Goal: Participate in discussion: Engage in conversation with other users on a specific topic

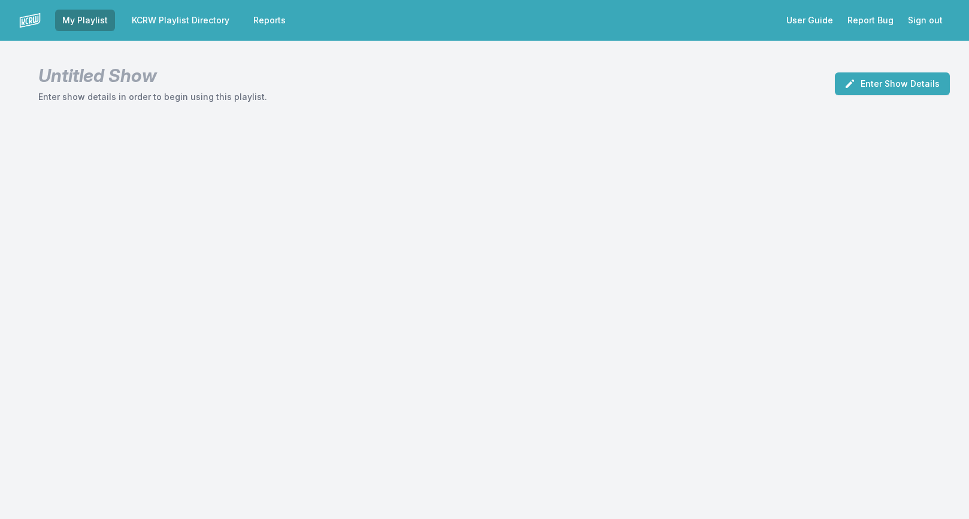
click at [198, 22] on link "KCRW Playlist Directory" at bounding box center [181, 21] width 112 height 22
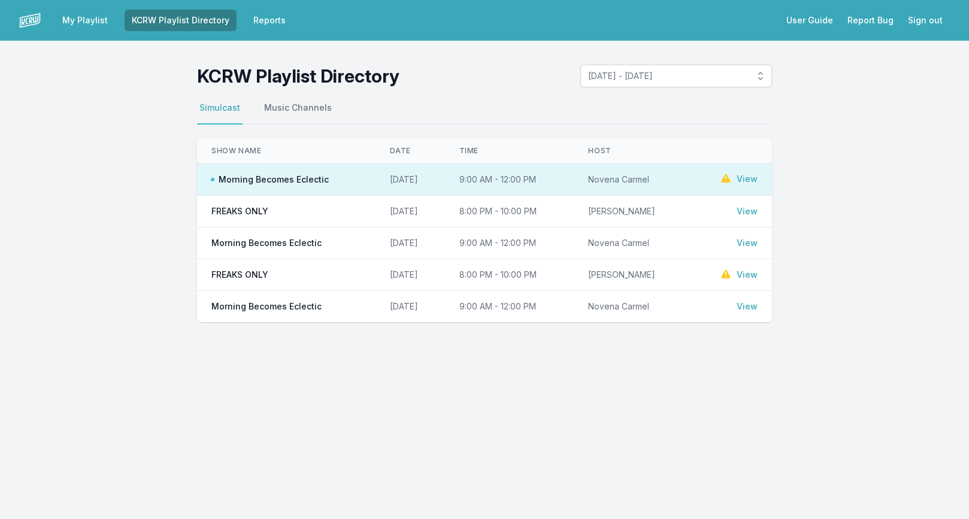
click at [748, 180] on link "View" at bounding box center [746, 179] width 21 height 12
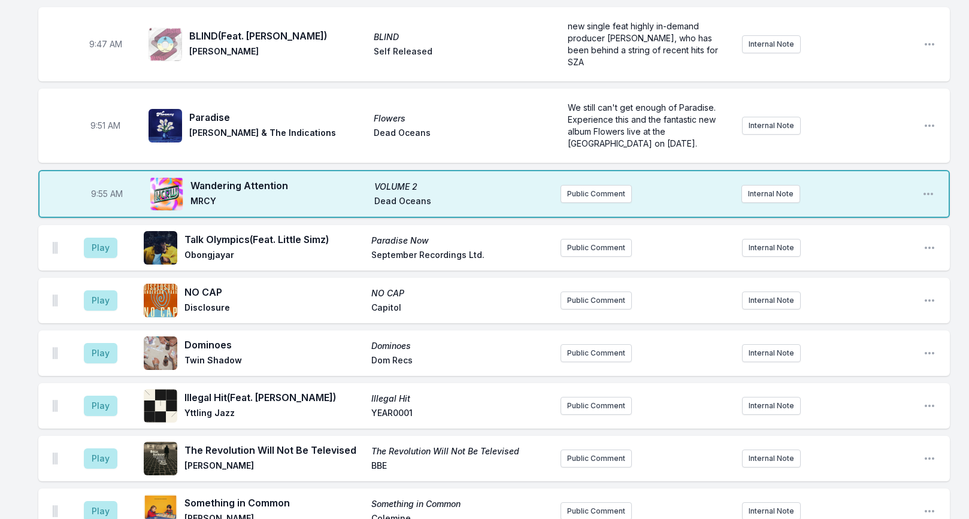
scroll to position [1312, 0]
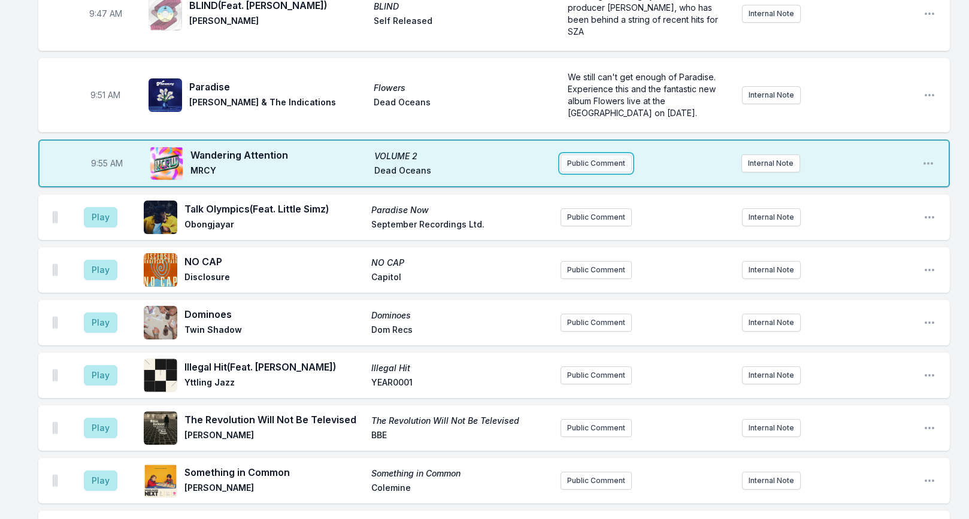
click at [618, 154] on button "Public Comment" at bounding box center [595, 163] width 71 height 18
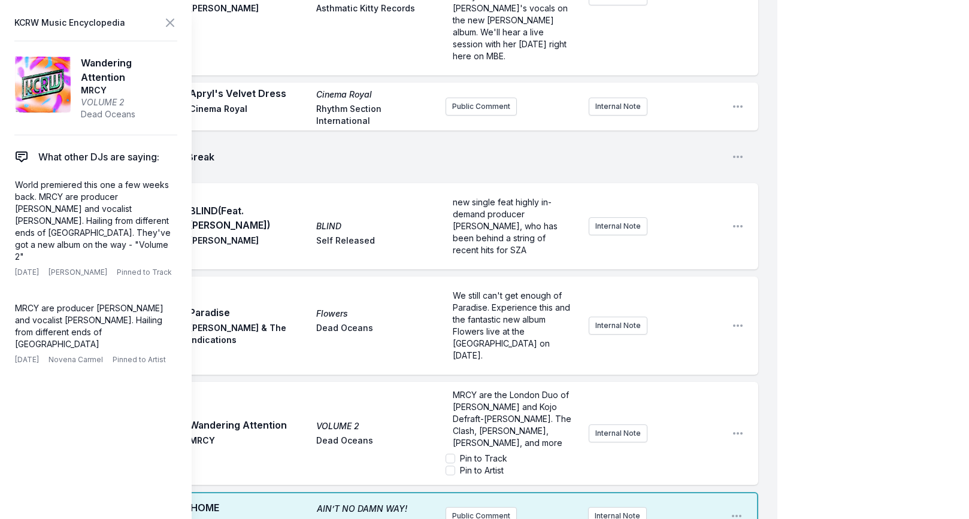
scroll to position [36, 0]
click at [172, 20] on icon at bounding box center [169, 22] width 7 height 7
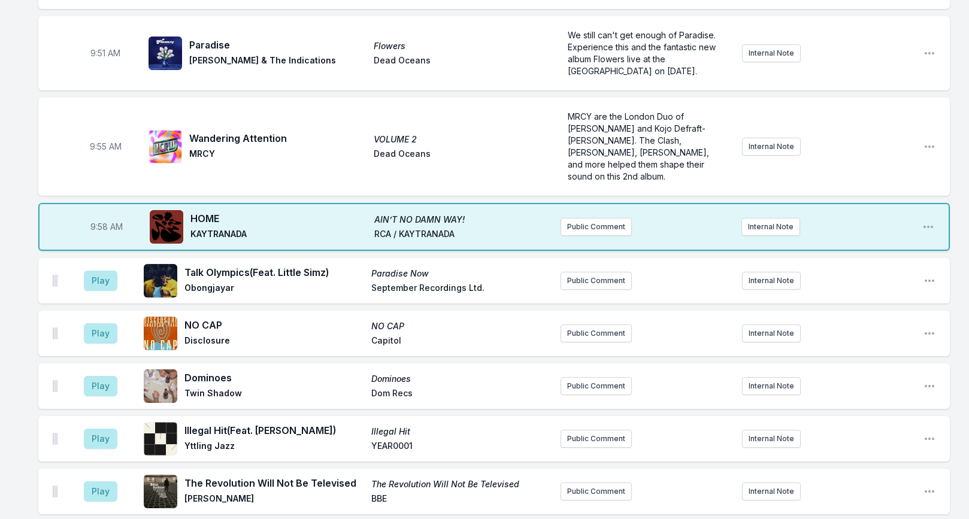
scroll to position [1360, 0]
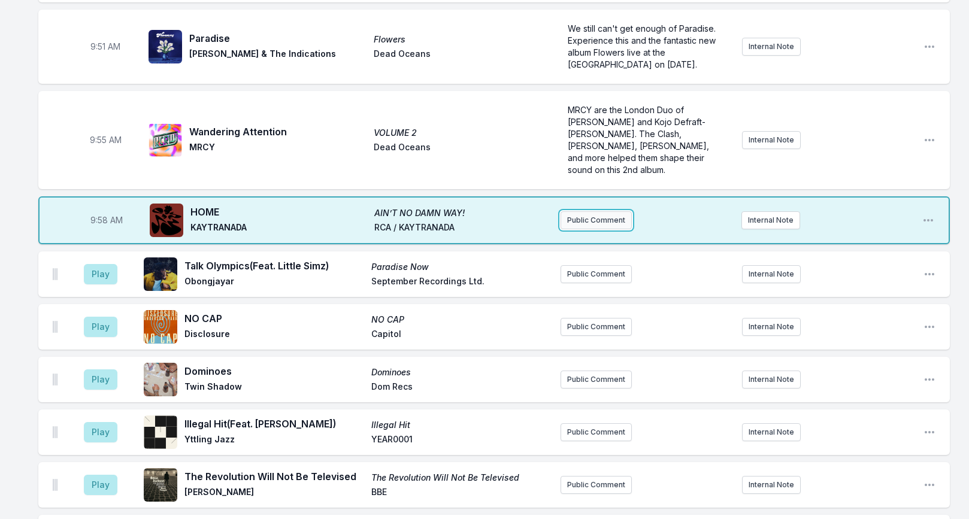
click at [580, 211] on button "Public Comment" at bounding box center [595, 220] width 71 height 18
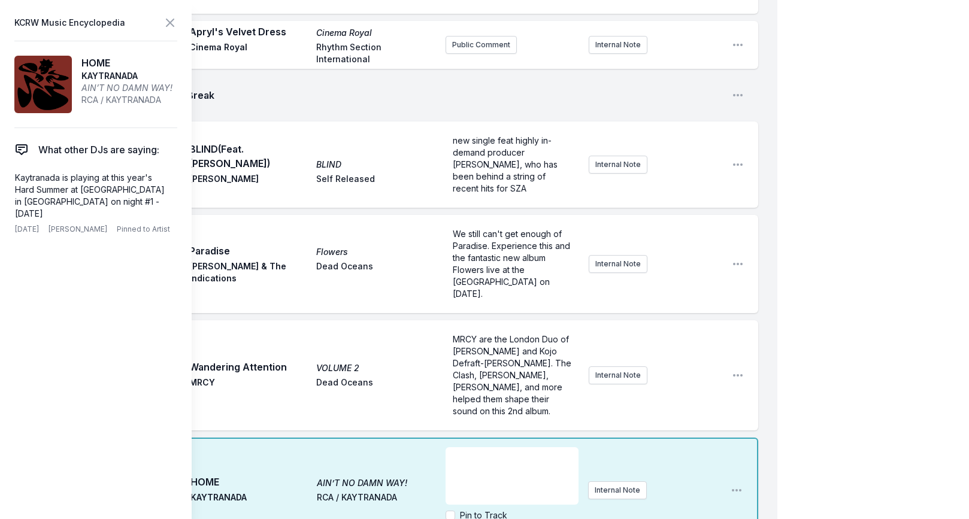
scroll to position [1405, 0]
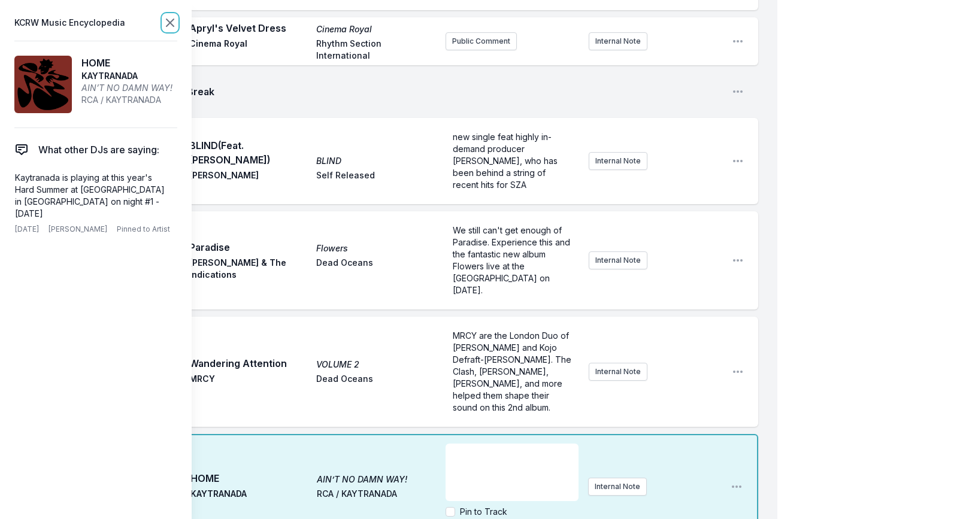
click at [170, 25] on icon at bounding box center [170, 23] width 14 height 14
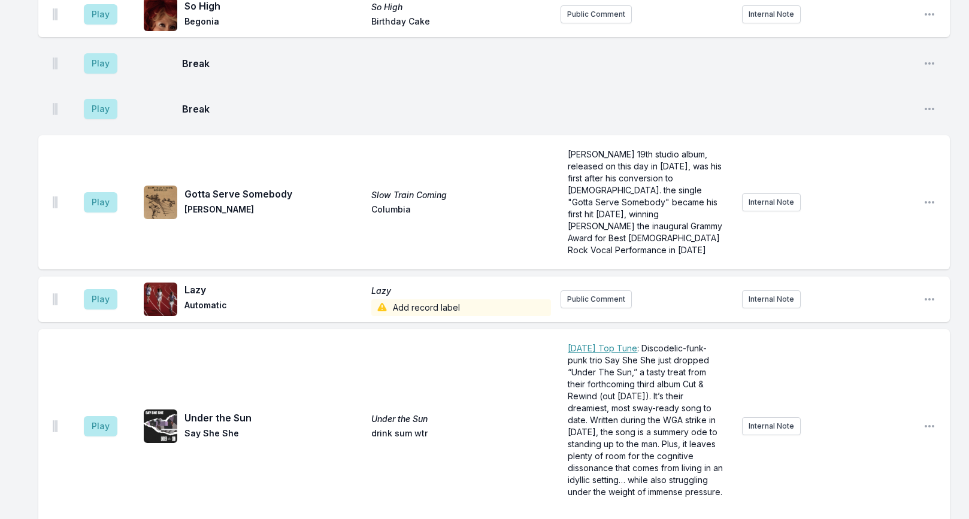
scroll to position [3072, 0]
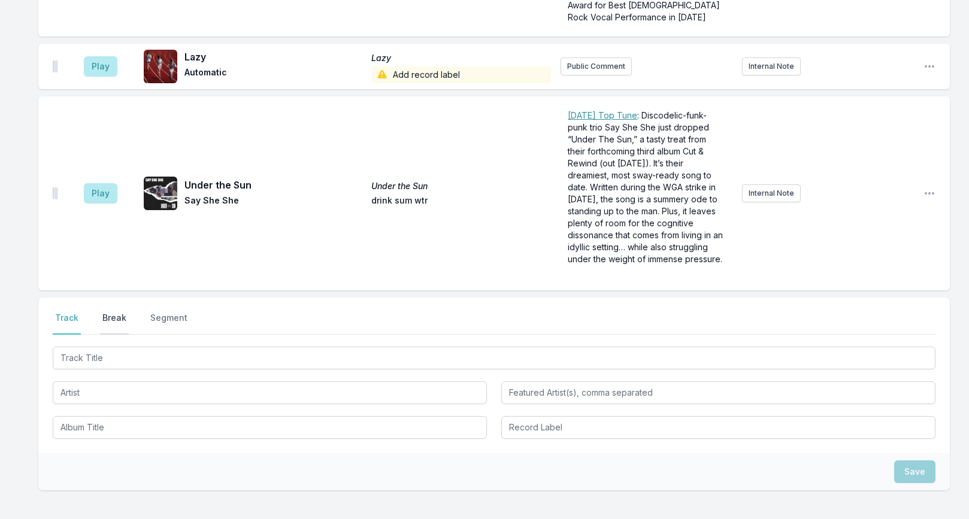
click at [111, 312] on button "Break" at bounding box center [114, 323] width 29 height 23
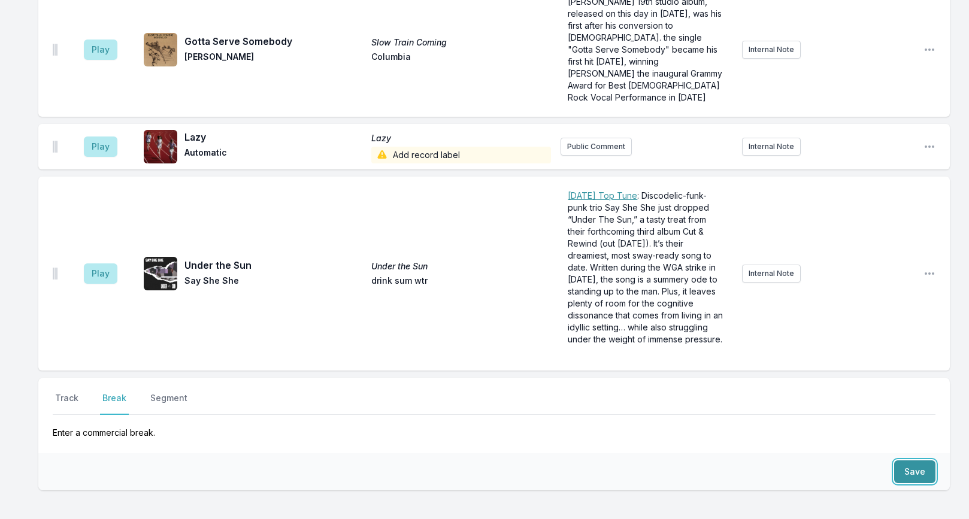
click at [903, 460] on button "Save" at bounding box center [914, 471] width 41 height 23
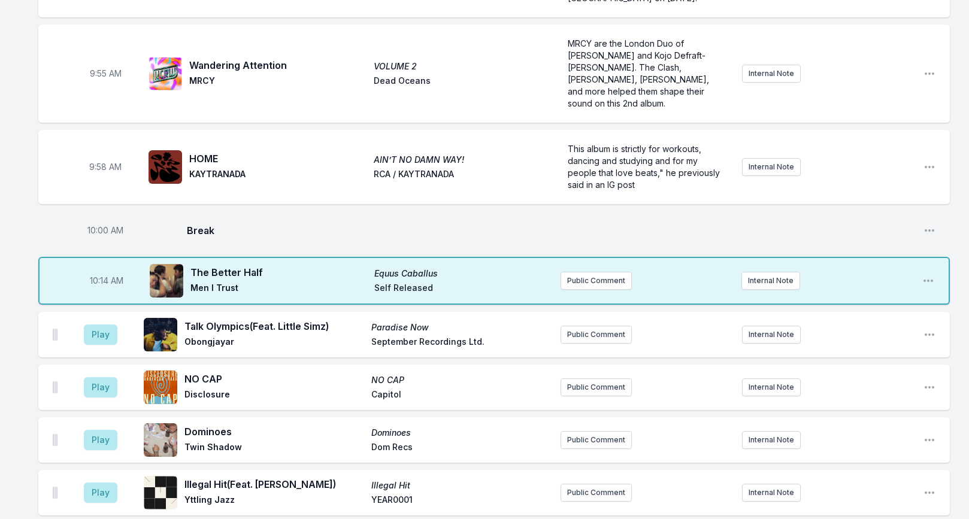
scroll to position [1401, 0]
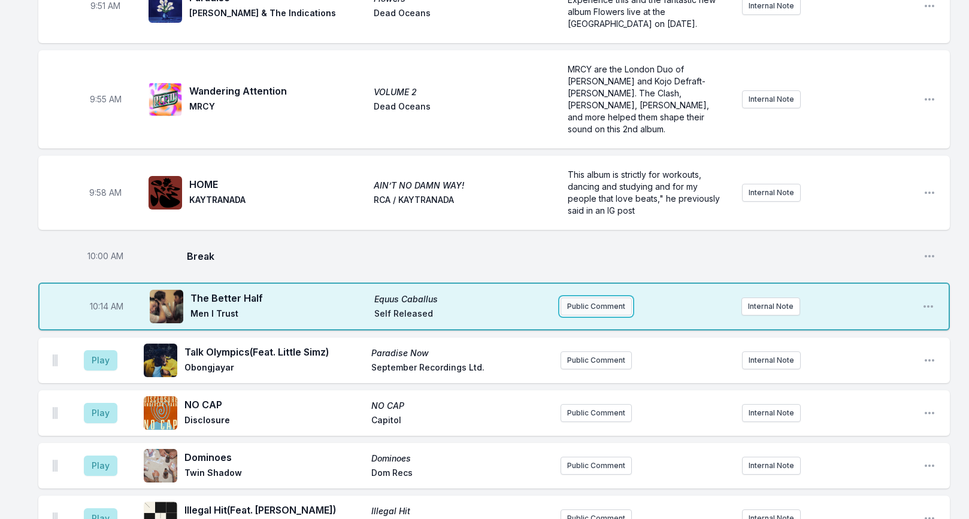
click at [601, 298] on button "Public Comment" at bounding box center [595, 307] width 71 height 18
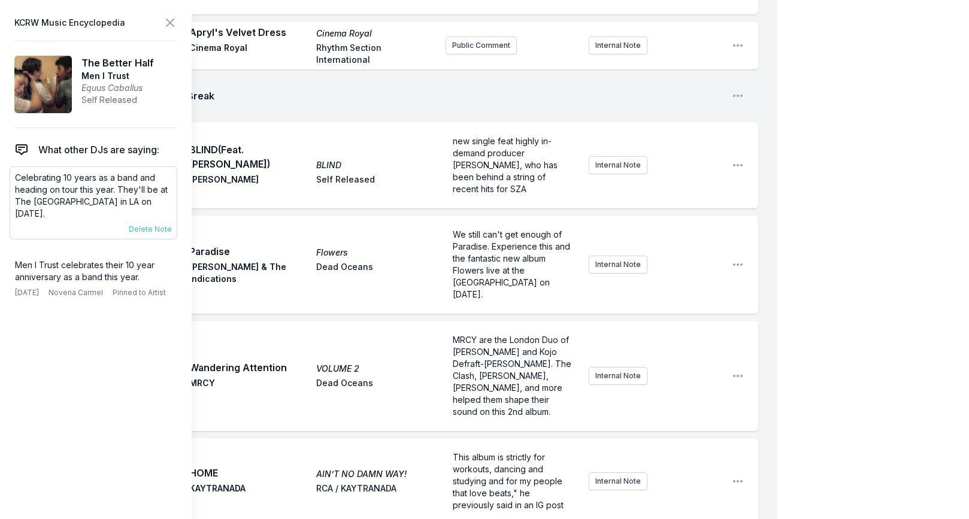
click at [97, 187] on p "Celebrating 10 years as a band and heading on tour this year. They'll be at The…" at bounding box center [93, 196] width 157 height 48
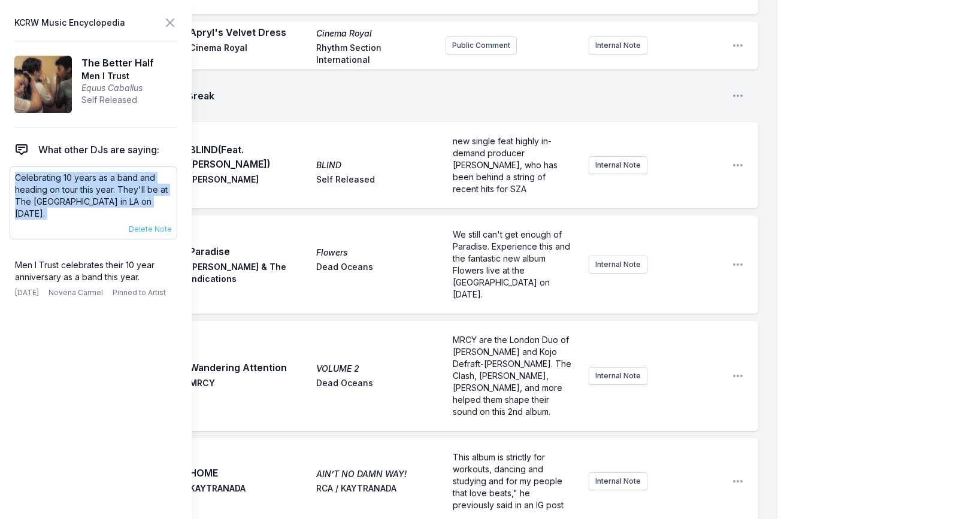
click at [97, 187] on p "Celebrating 10 years as a band and heading on tour this year. They'll be at The…" at bounding box center [93, 196] width 157 height 48
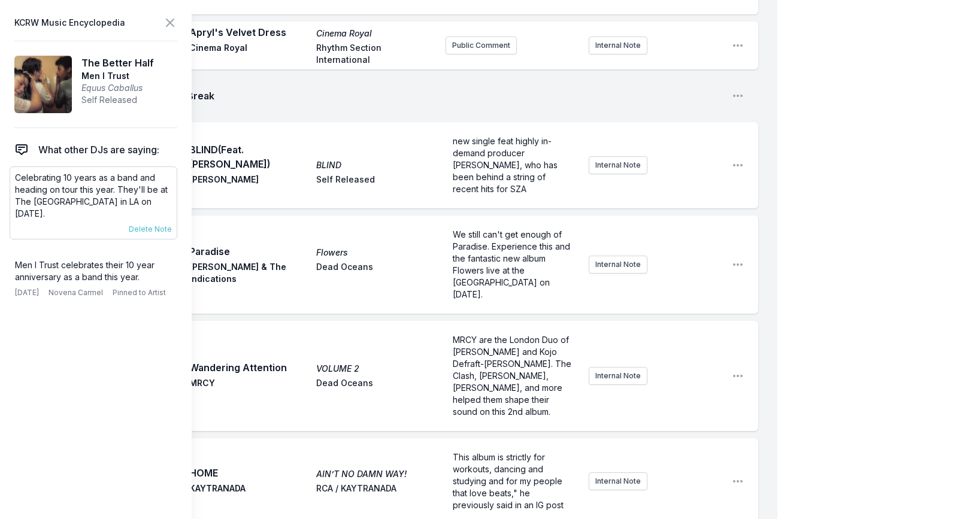
click at [108, 189] on p "Celebrating 10 years as a band and heading on tour this year. They'll be at The…" at bounding box center [93, 196] width 157 height 48
drag, startPoint x: 119, startPoint y: 190, endPoint x: 174, endPoint y: 201, distance: 56.0
click at [174, 201] on div "Celebrating 10 years as a band and heading on tour this year. They'll be at The…" at bounding box center [94, 202] width 168 height 73
copy p "They'll be at The [GEOGRAPHIC_DATA] in LA on [DATE]."
click at [168, 23] on icon at bounding box center [169, 22] width 7 height 7
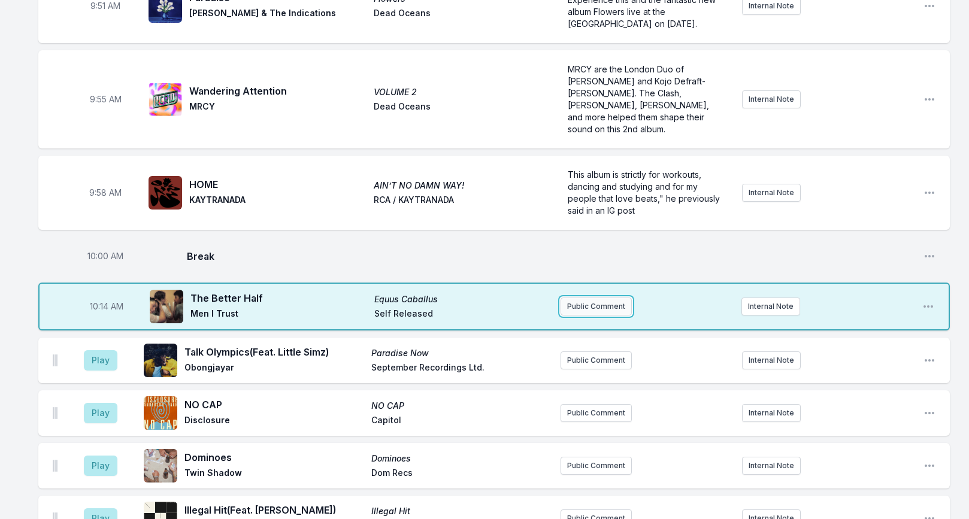
click at [575, 298] on button "Public Comment" at bounding box center [595, 307] width 71 height 18
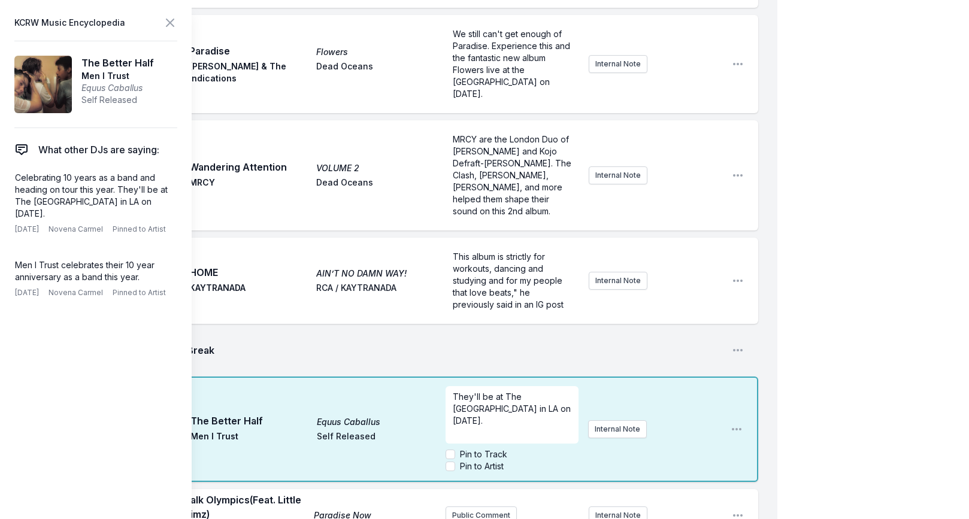
scroll to position [1602, 0]
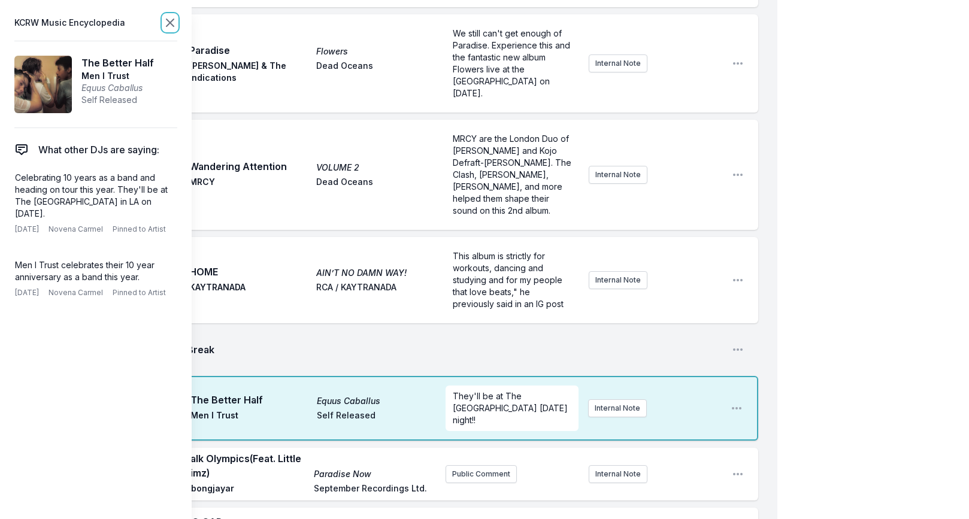
click at [168, 20] on icon at bounding box center [169, 22] width 7 height 7
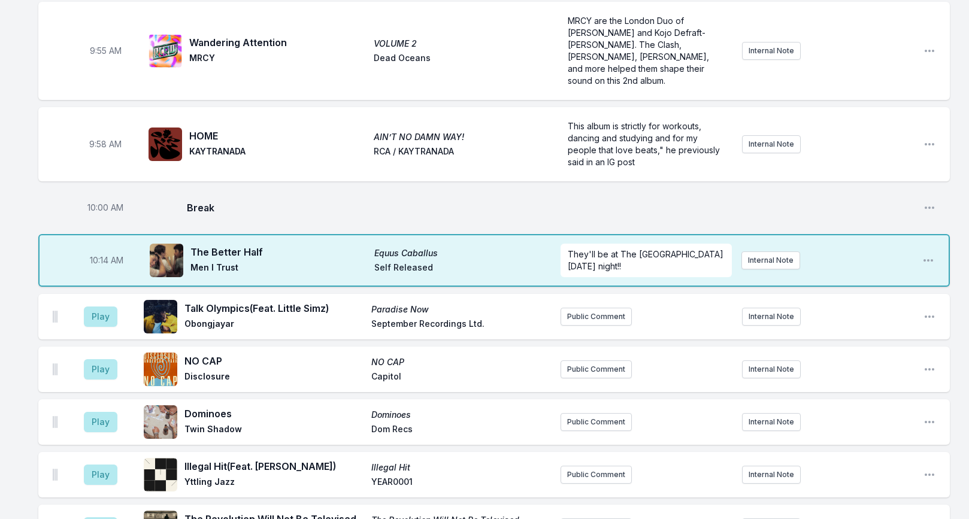
scroll to position [1448, 0]
